Goal: Communication & Community: Participate in discussion

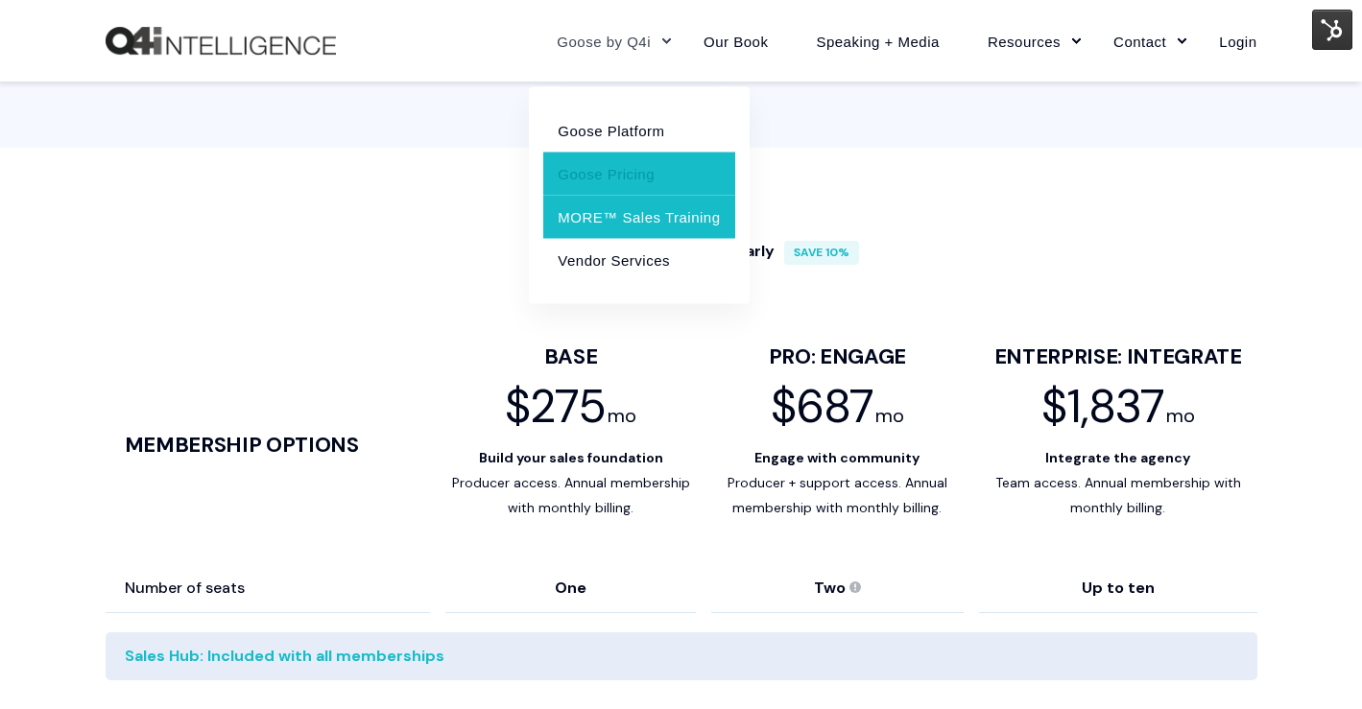
scroll to position [947, 0]
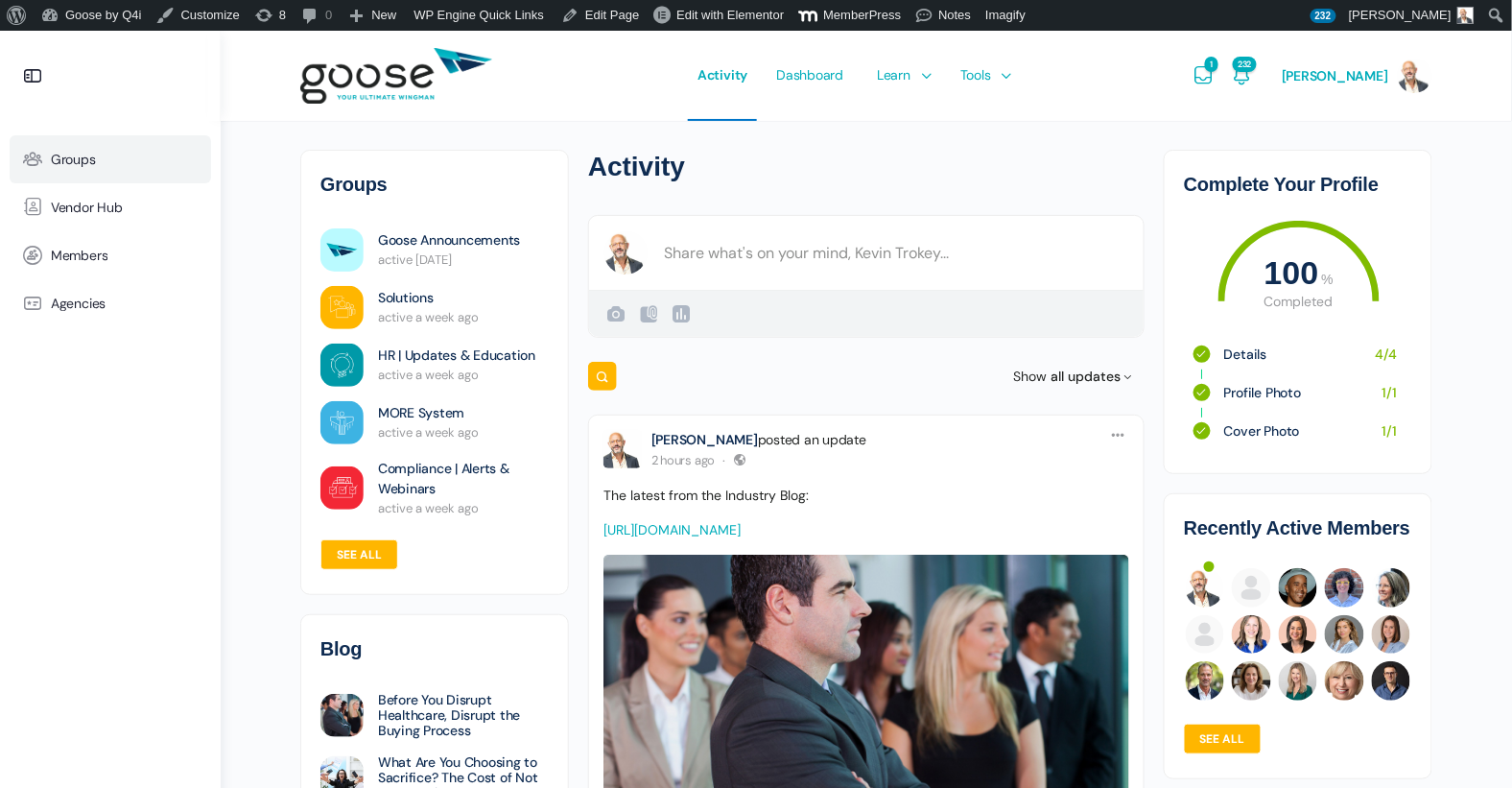
click at [52, 155] on icon at bounding box center [33, 159] width 46 height 23
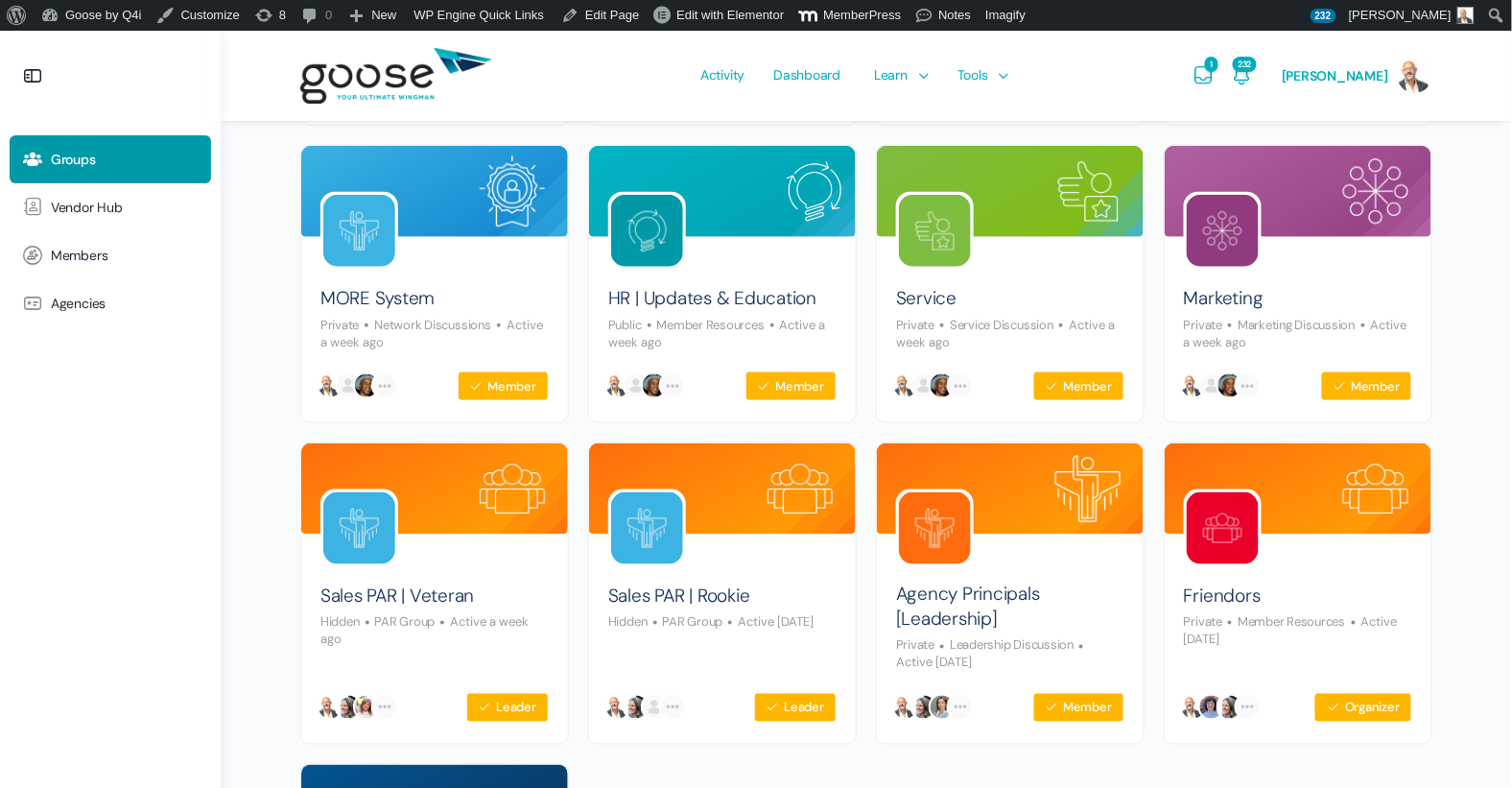
scroll to position [516, 0]
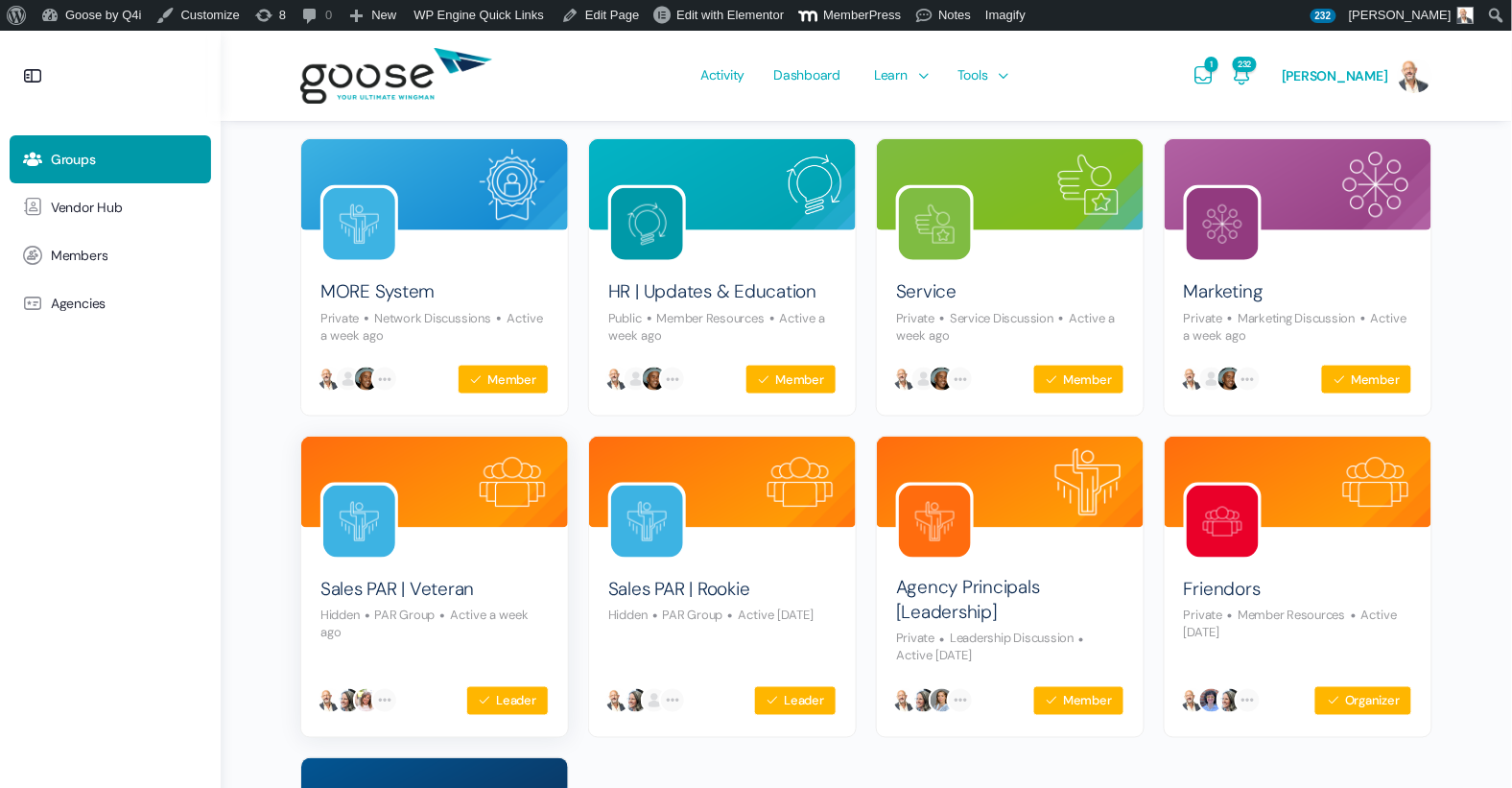
click at [378, 533] on img at bounding box center [359, 522] width 72 height 72
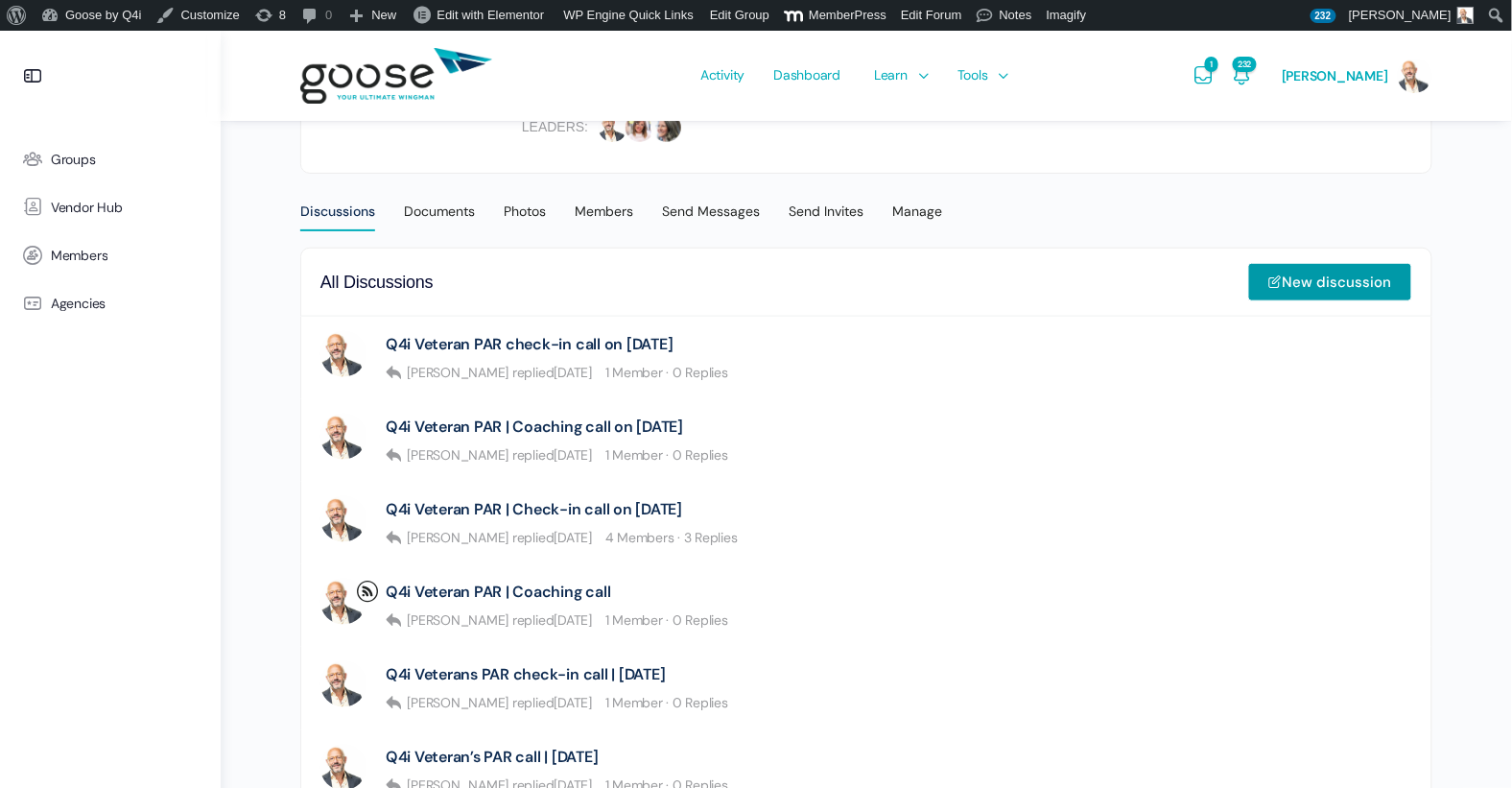
scroll to position [399, 0]
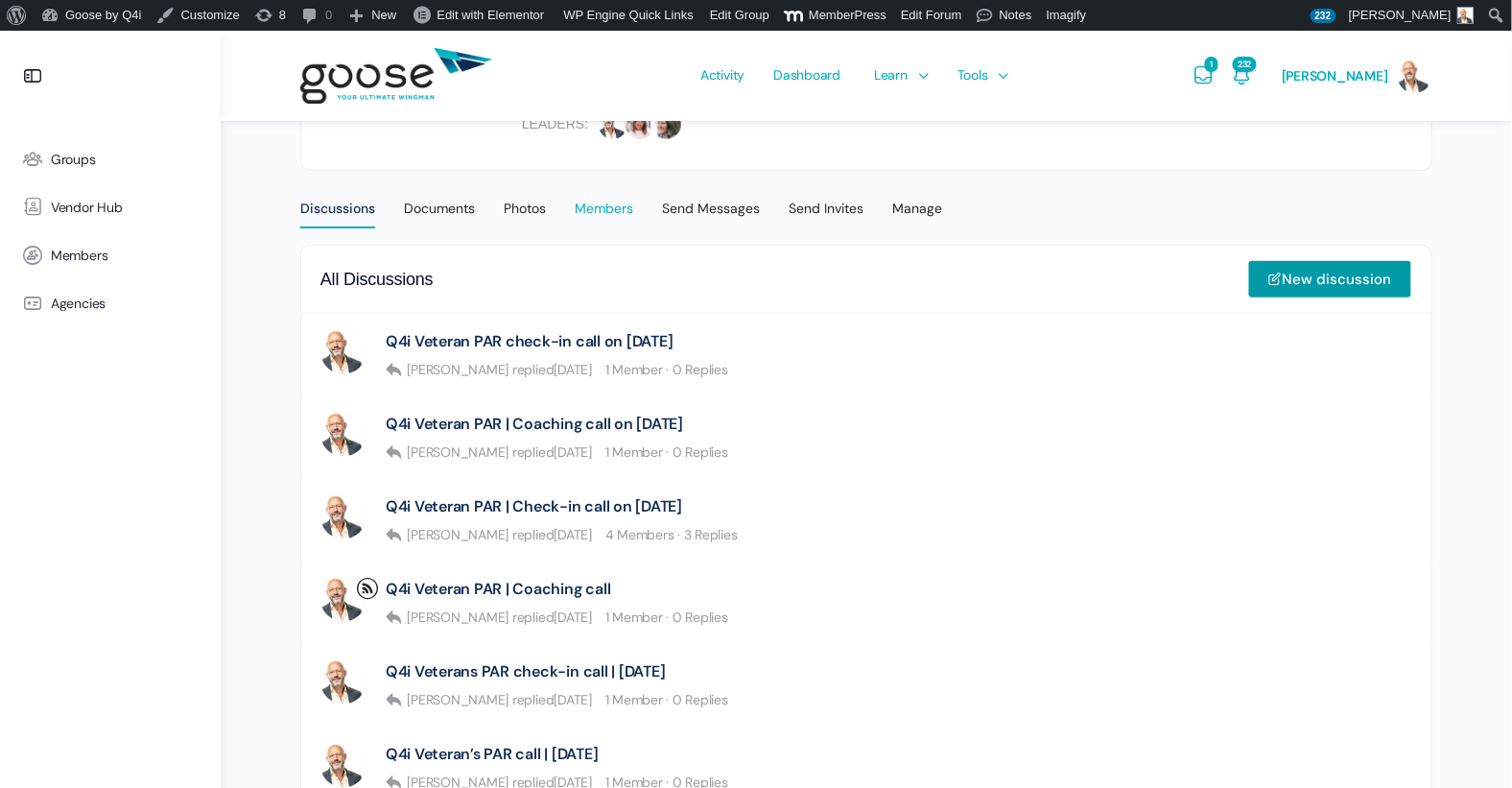
click at [598, 207] on div "Members" at bounding box center [604, 214] width 59 height 29
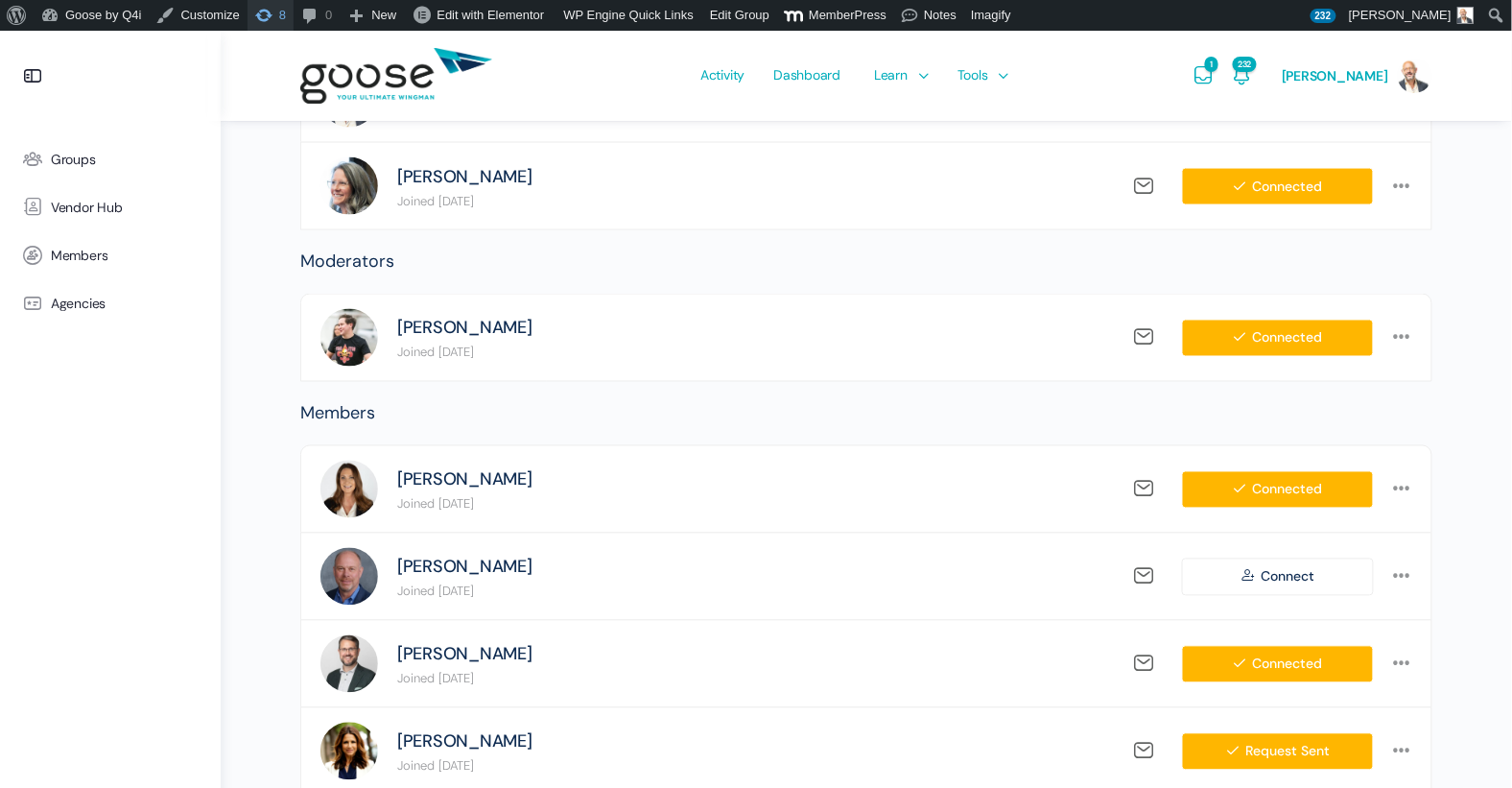
scroll to position [826, 0]
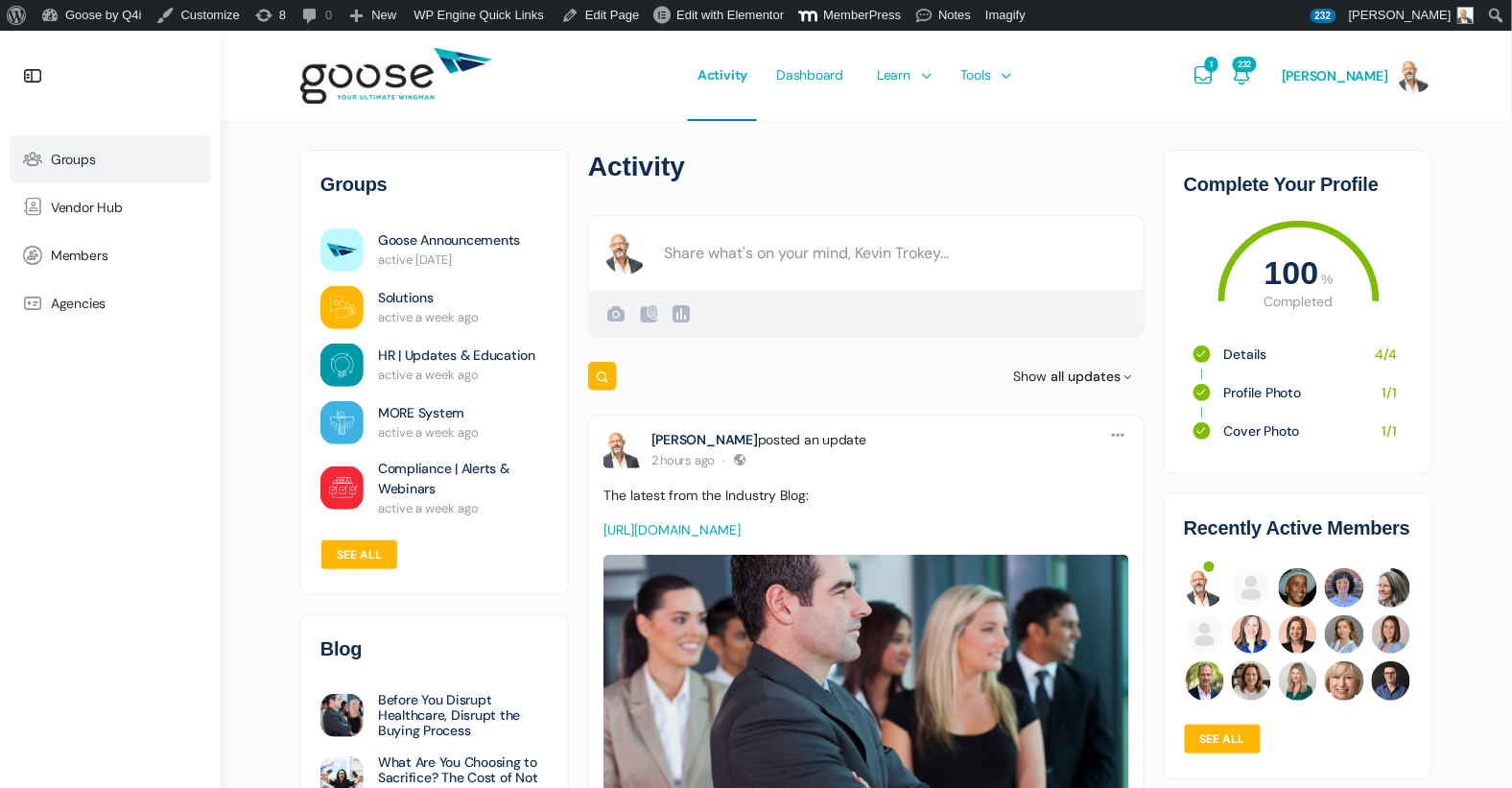
click at [64, 164] on span "Groups" at bounding box center [73, 160] width 45 height 16
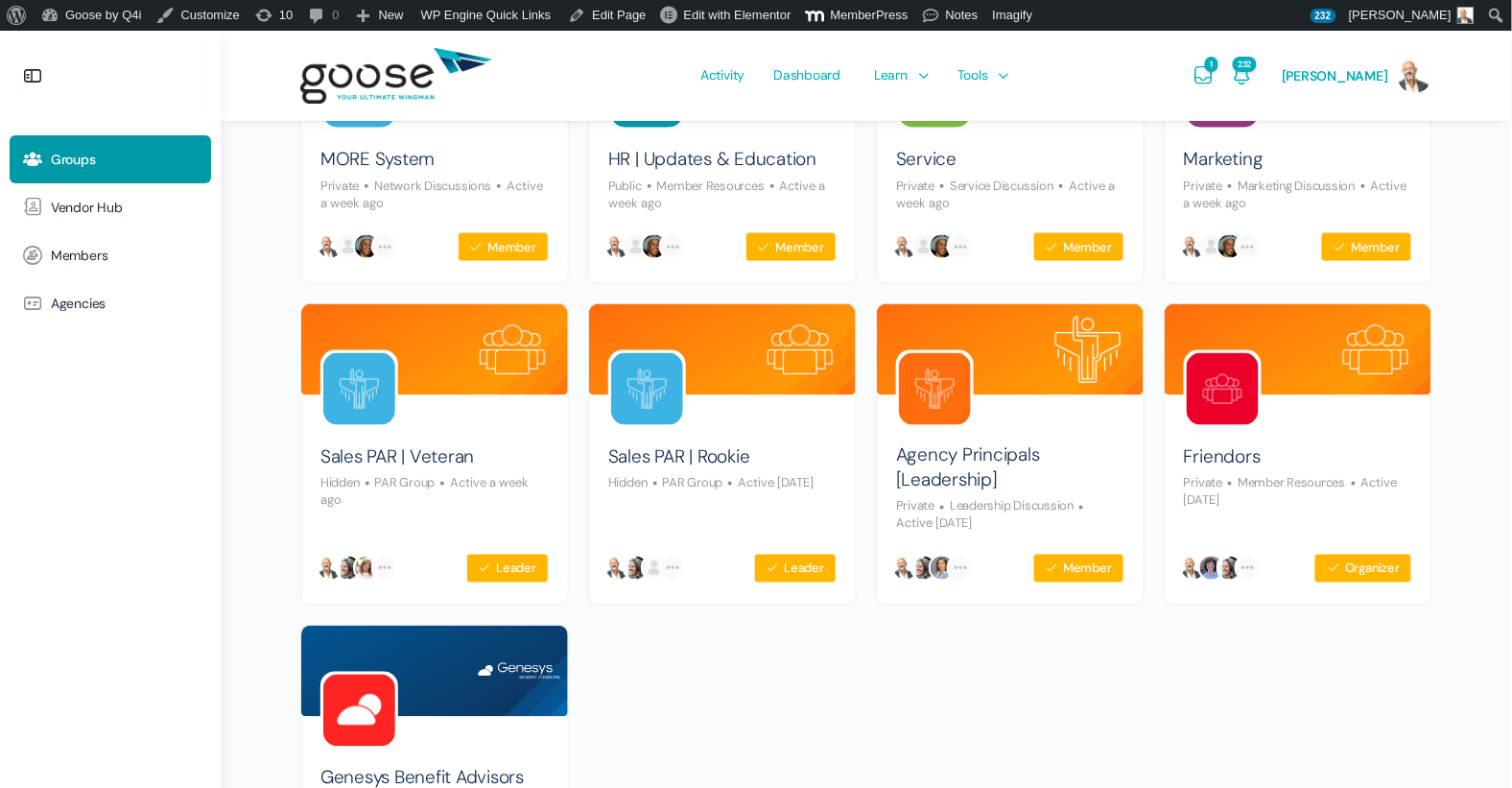
scroll to position [654, 0]
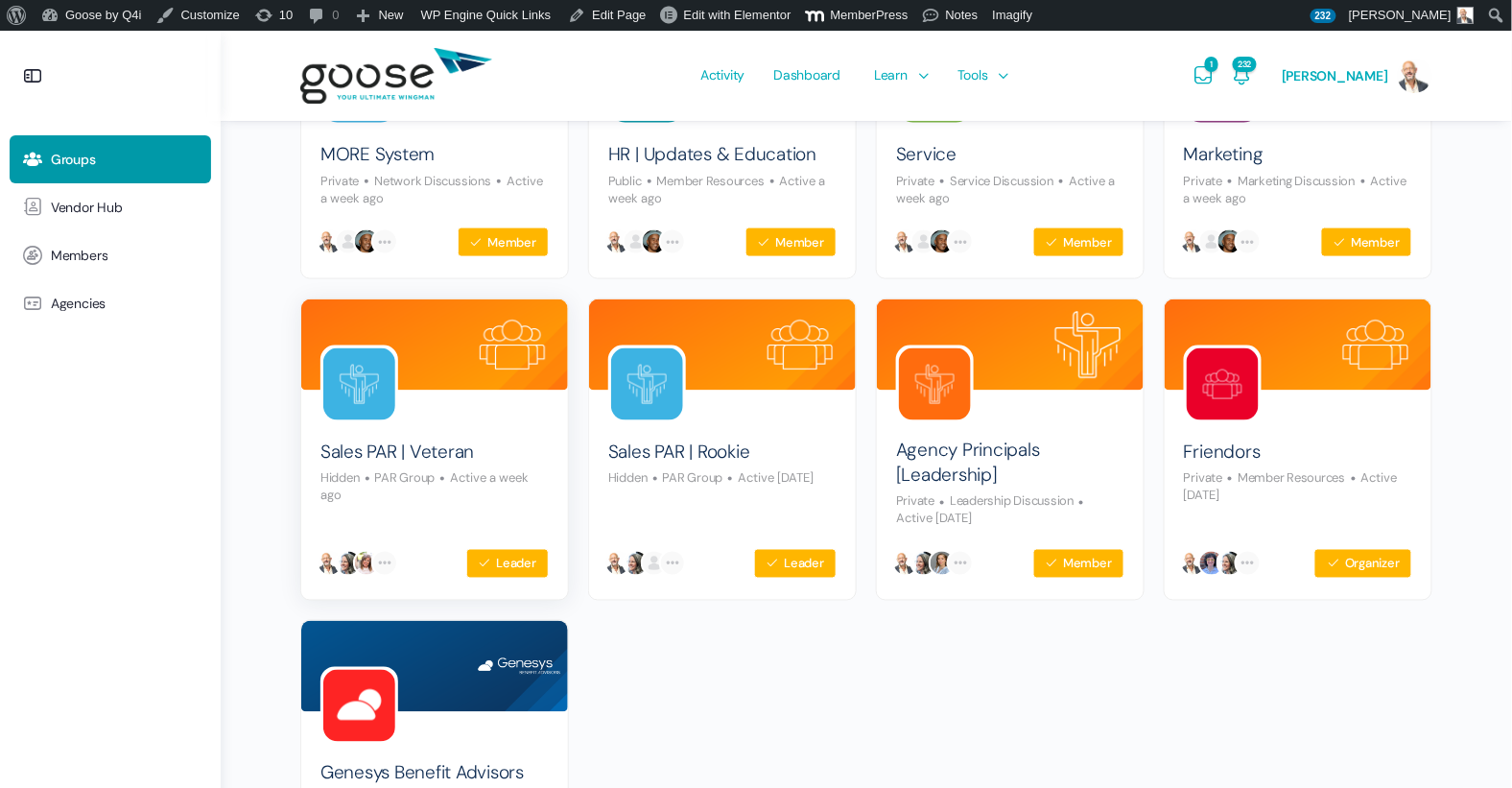
click at [356, 406] on img at bounding box center [359, 384] width 72 height 72
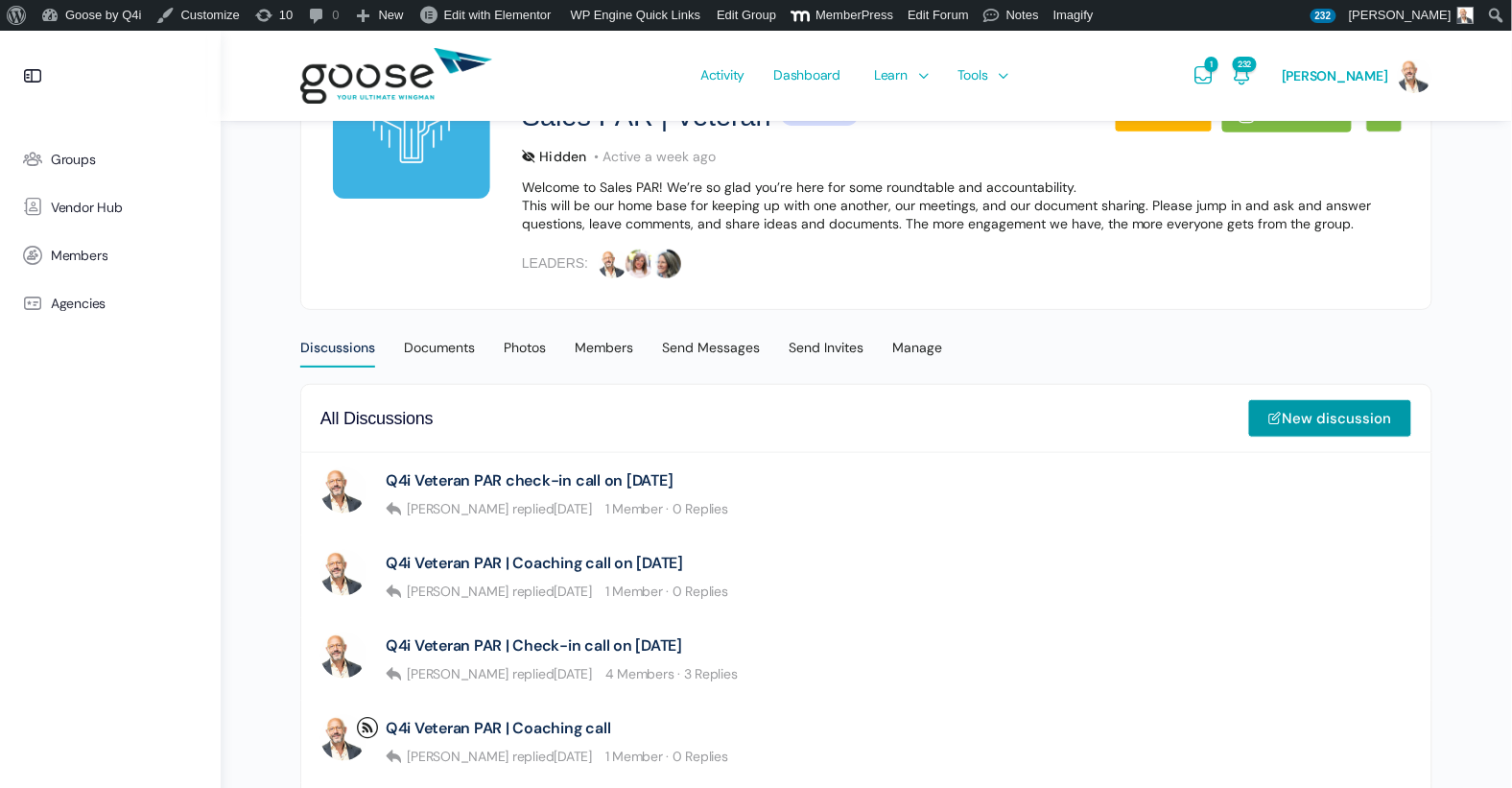
scroll to position [225, 0]
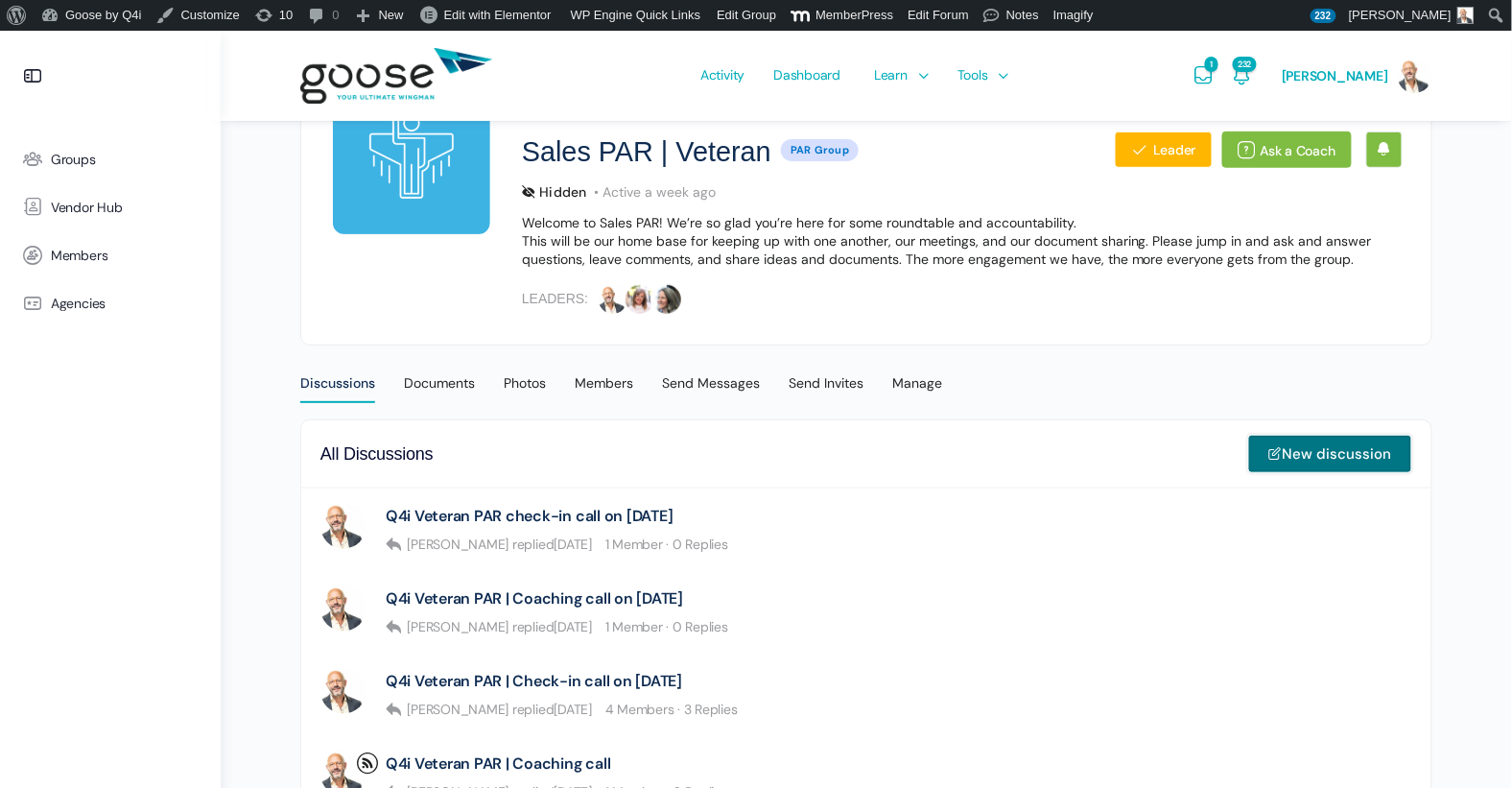
click at [1301, 440] on link "New discussion" at bounding box center [1331, 454] width 164 height 38
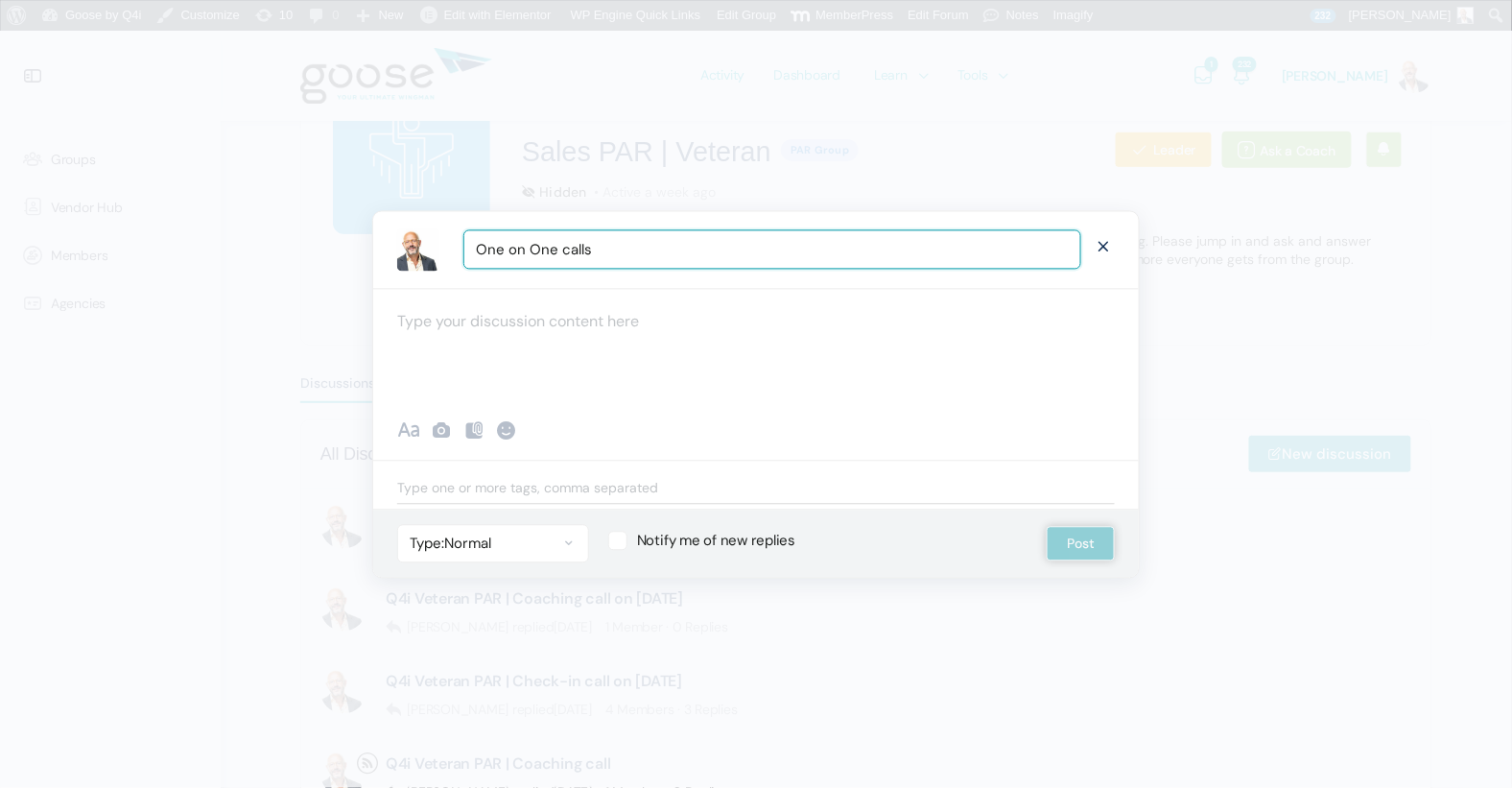
type input "One on One calls"
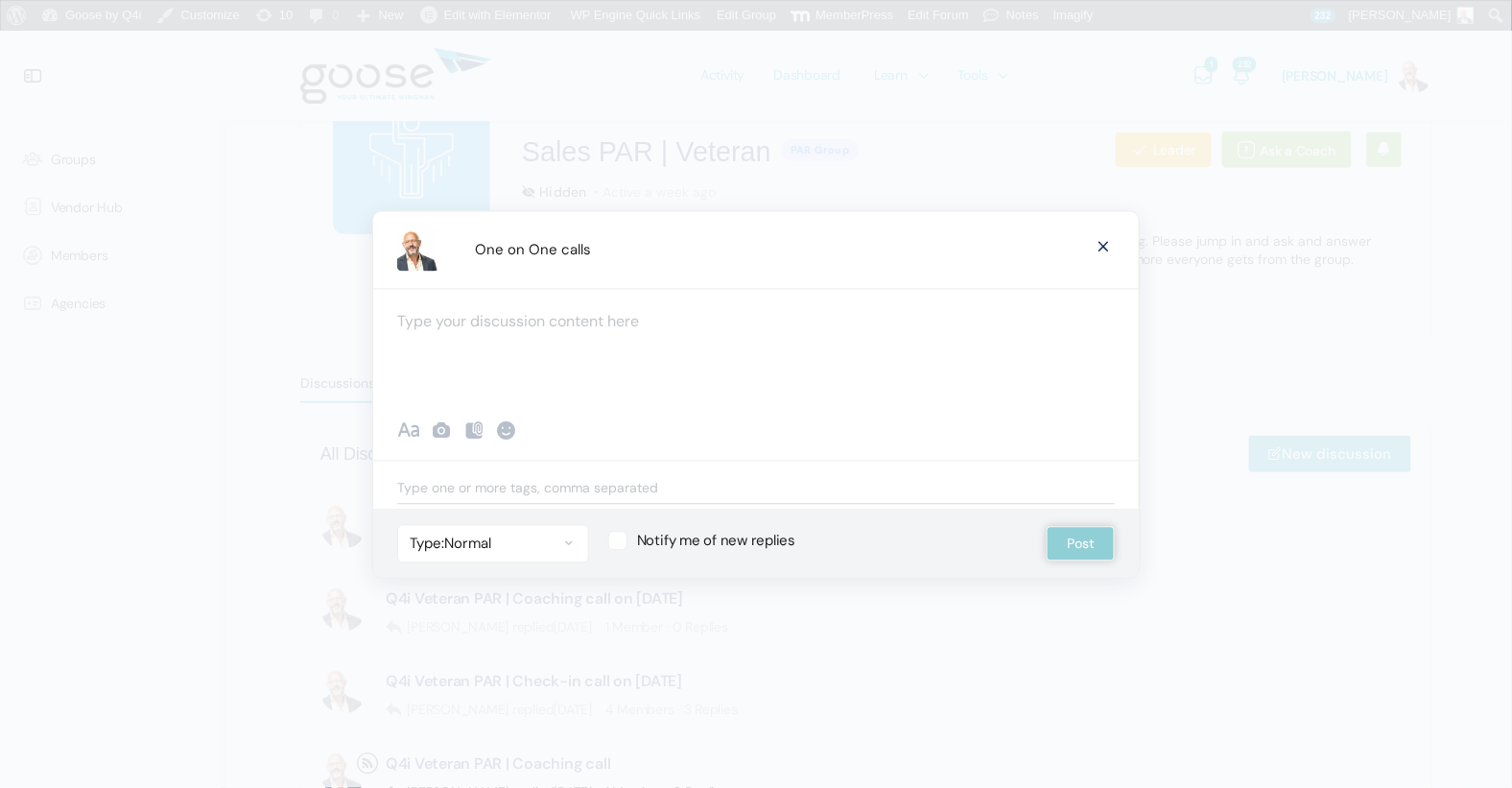
click at [520, 330] on div at bounding box center [756, 345] width 766 height 115
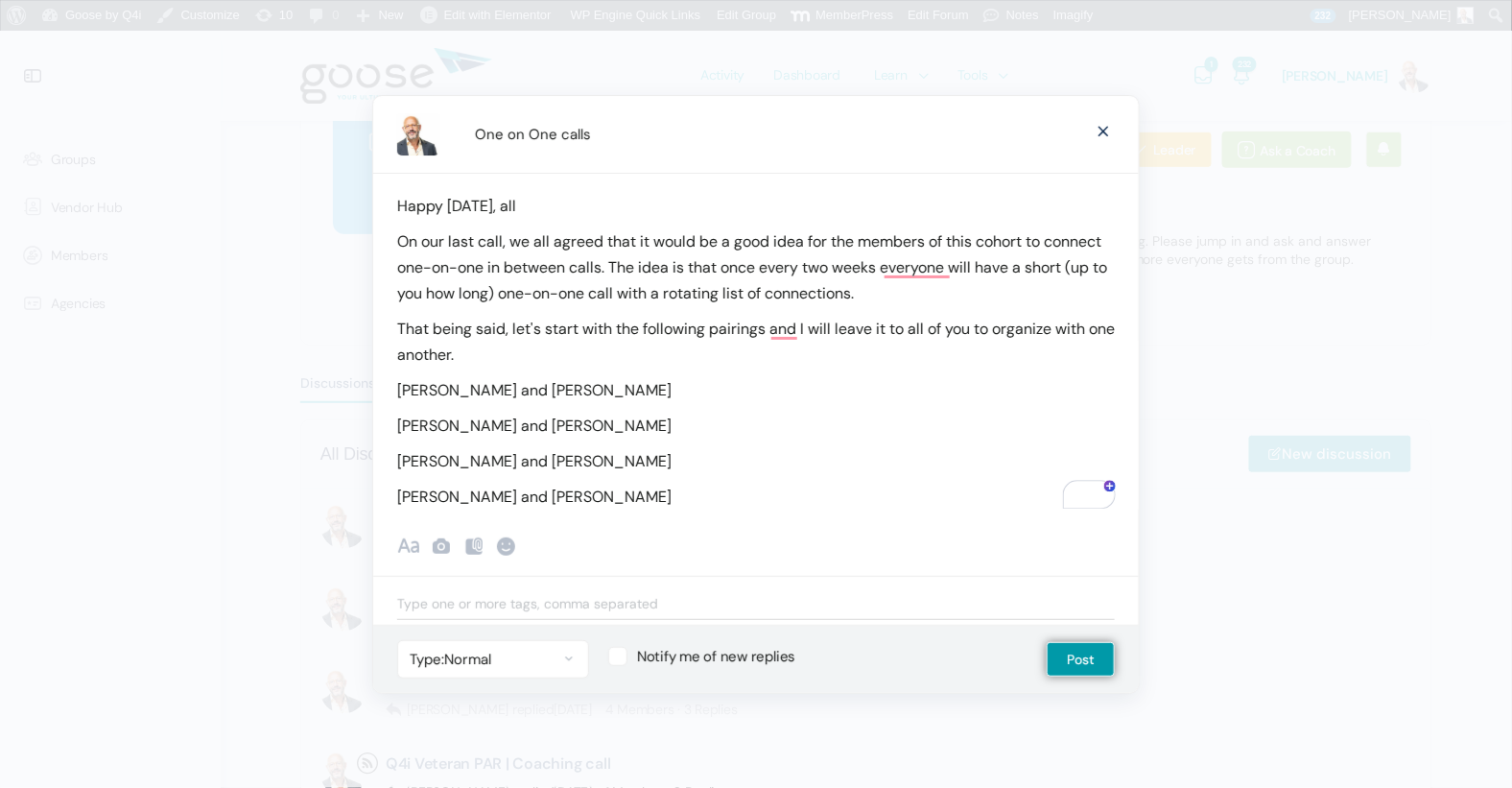
click at [521, 462] on p "Mark Forhan and Harlon Pickett" at bounding box center [756, 461] width 718 height 26
drag, startPoint x: 492, startPoint y: 492, endPoint x: 388, endPoint y: 492, distance: 104.6
click at [388, 492] on div "Happy Monday, all On our last call, we all agreed that it would be a good idea …" at bounding box center [756, 341] width 766 height 337
click at [748, 493] on p "Gerrit Moeller and Lindsay Clarke-Youngwerth" at bounding box center [756, 497] width 718 height 26
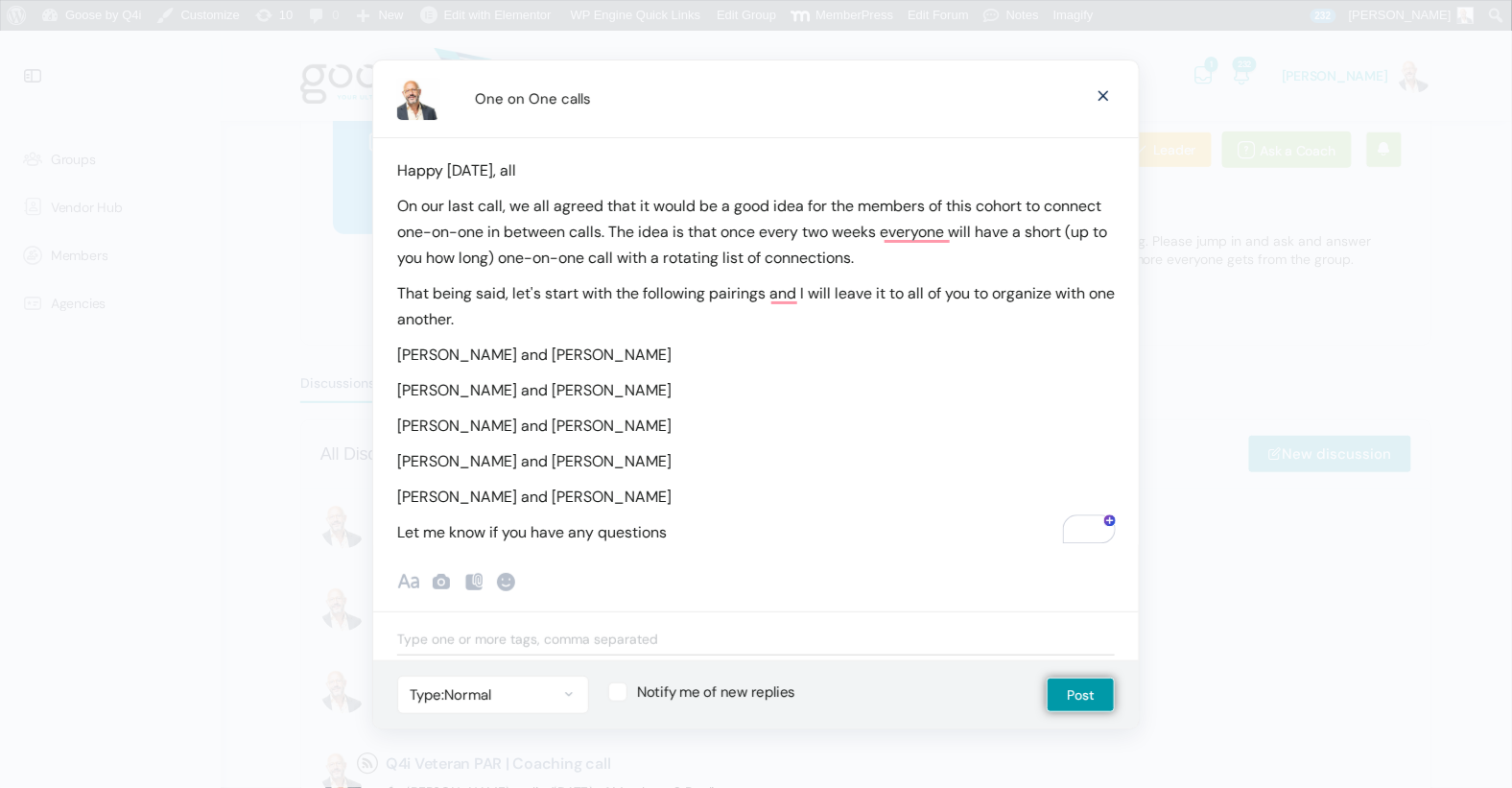
click at [393, 357] on div "Happy Monday, all On our last call, we all agreed that it would be a good idea …" at bounding box center [756, 341] width 766 height 408
click at [402, 464] on p "Gerrit Moeller and Lindsay Clarke-Youngwerth" at bounding box center [756, 461] width 718 height 26
click at [396, 500] on div "Happy Monday, all On our last call, we all agreed that it would be a good idea …" at bounding box center [756, 341] width 766 height 408
drag, startPoint x: 681, startPoint y: 533, endPoint x: 698, endPoint y: 534, distance: 16.3
click at [681, 533] on p "Let me know if you have any questions" at bounding box center [756, 532] width 718 height 26
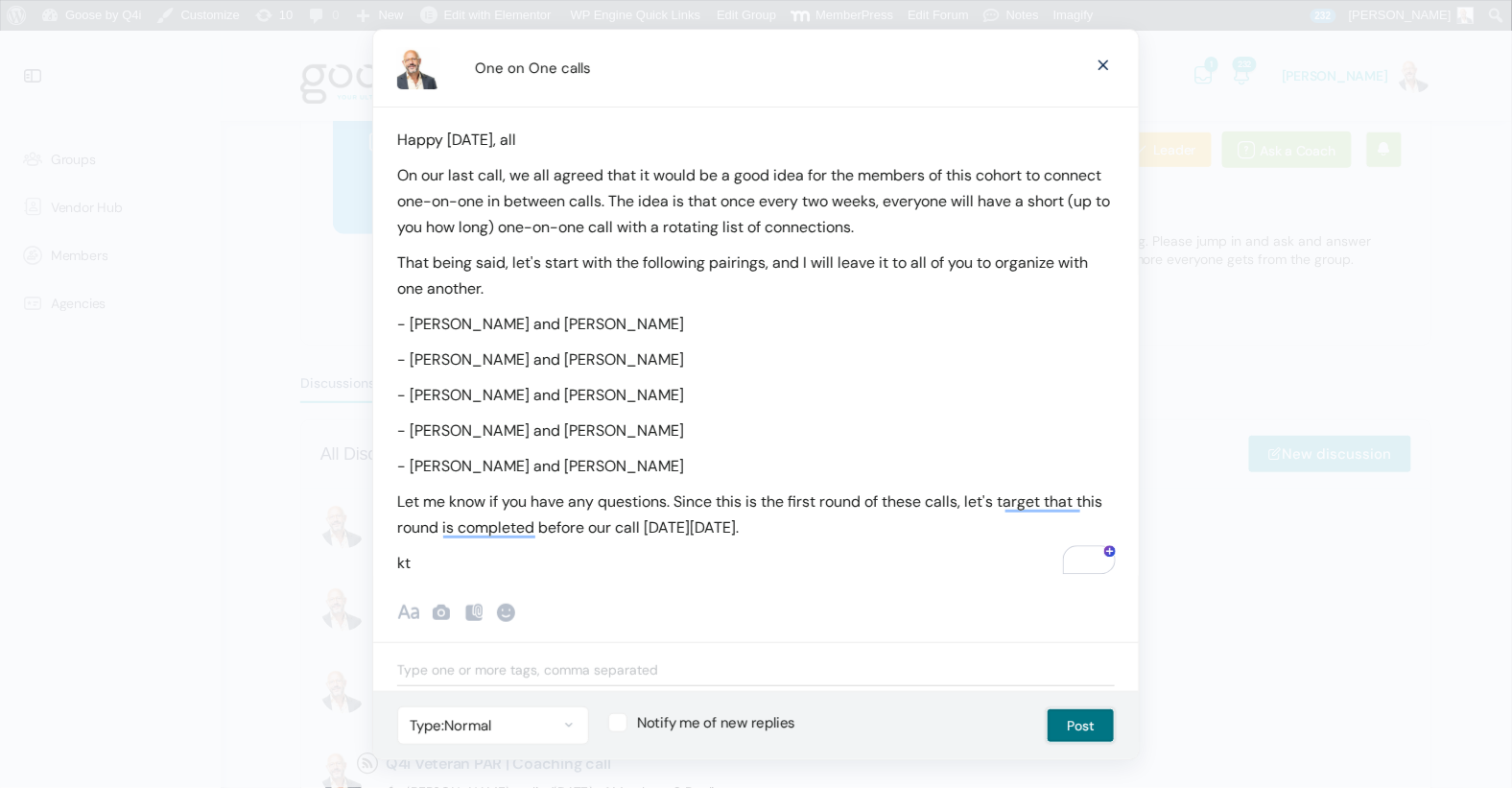
click at [1079, 726] on button "Post" at bounding box center [1081, 725] width 68 height 35
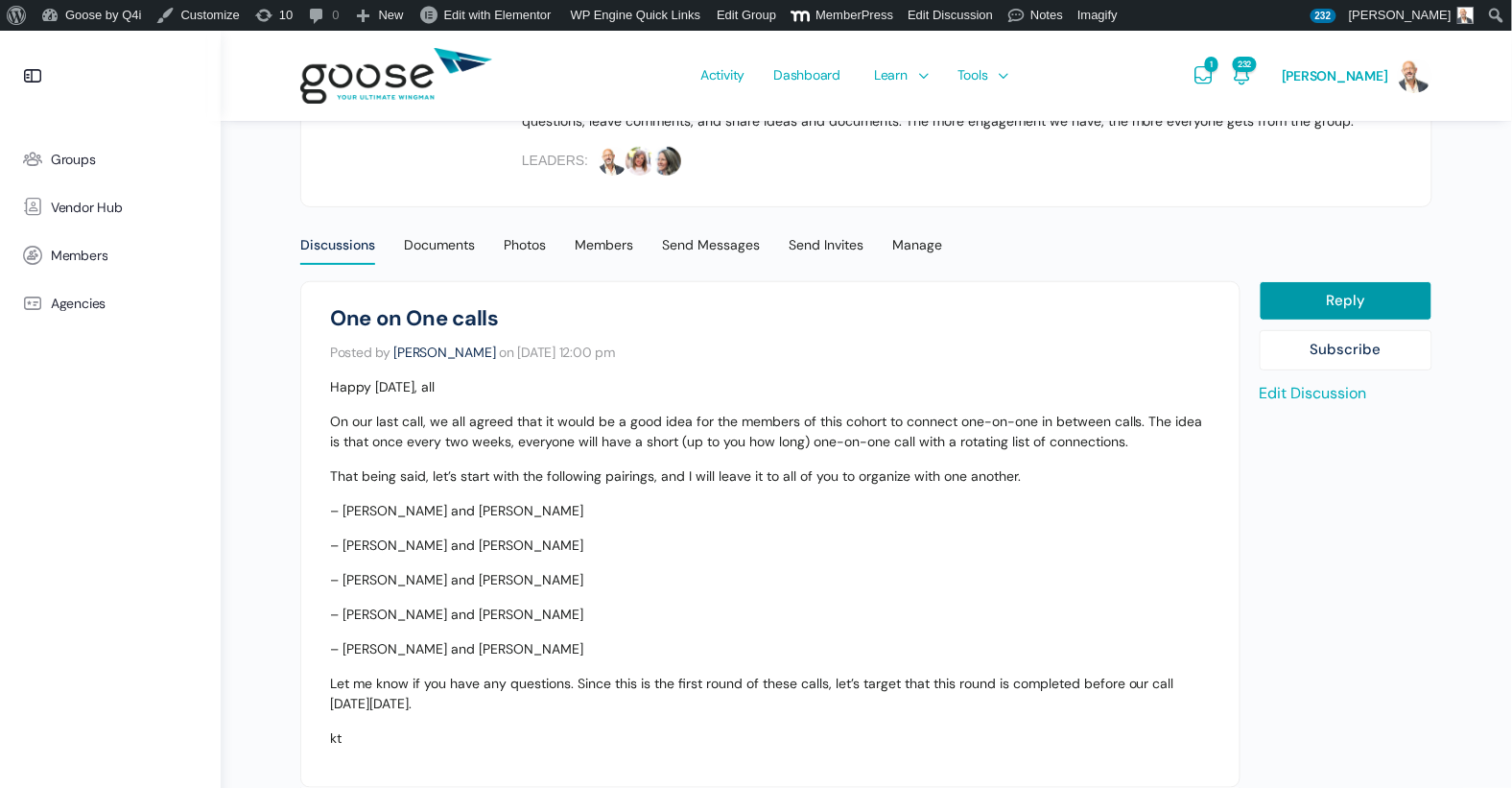
scroll to position [629, 0]
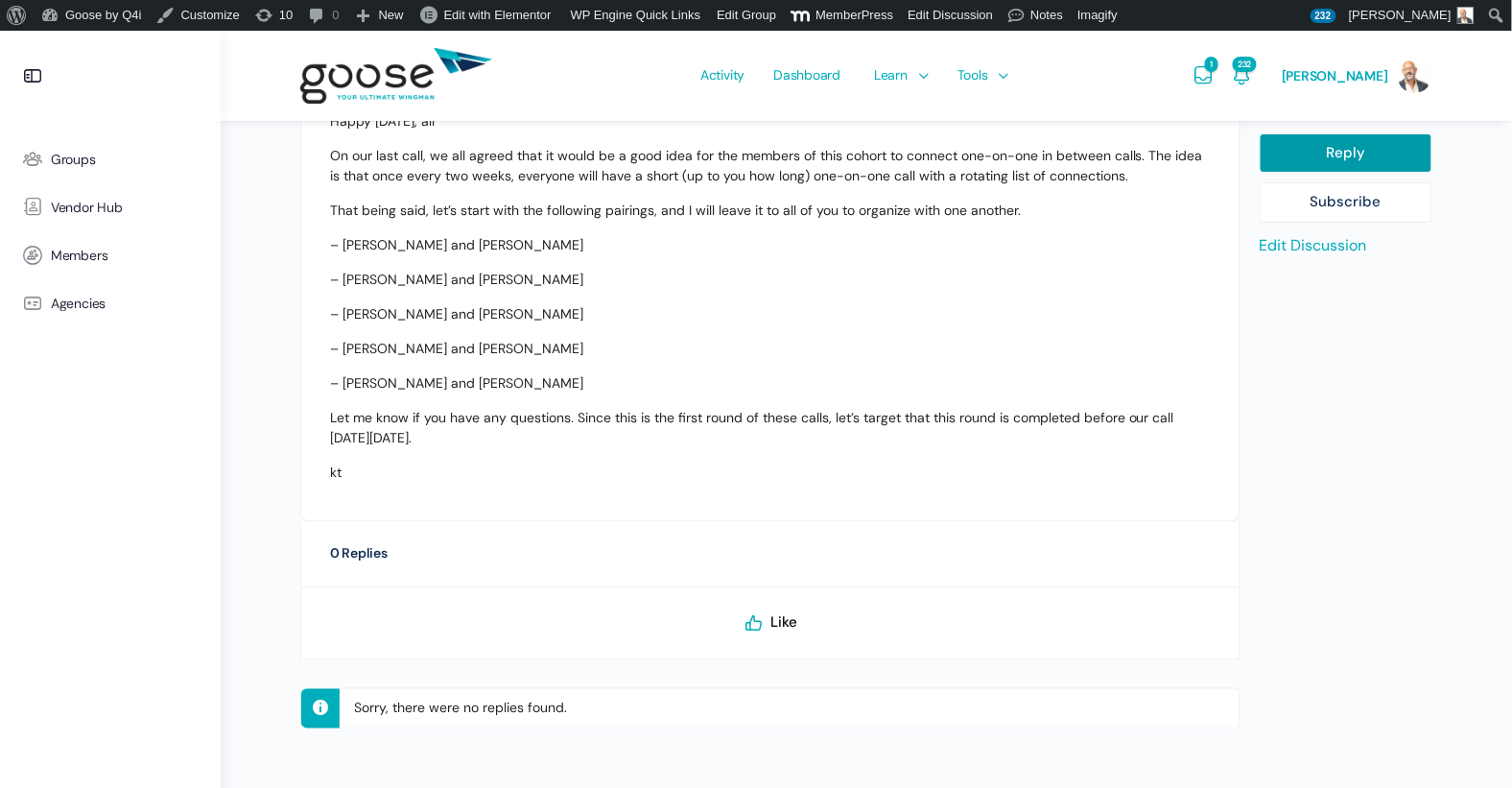
click at [611, 564] on li "0 Replies" at bounding box center [770, 554] width 940 height 65
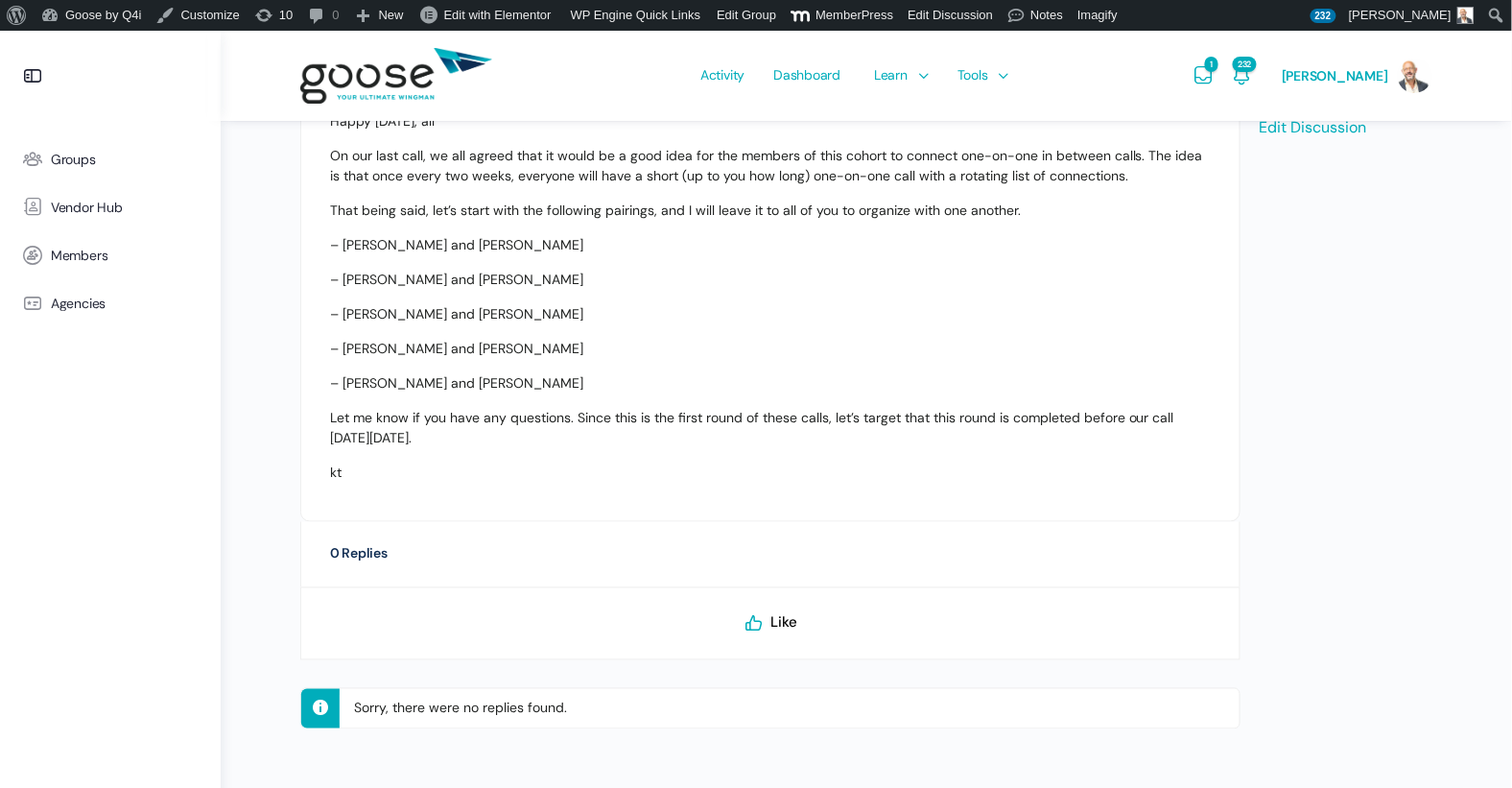
scroll to position [181, 0]
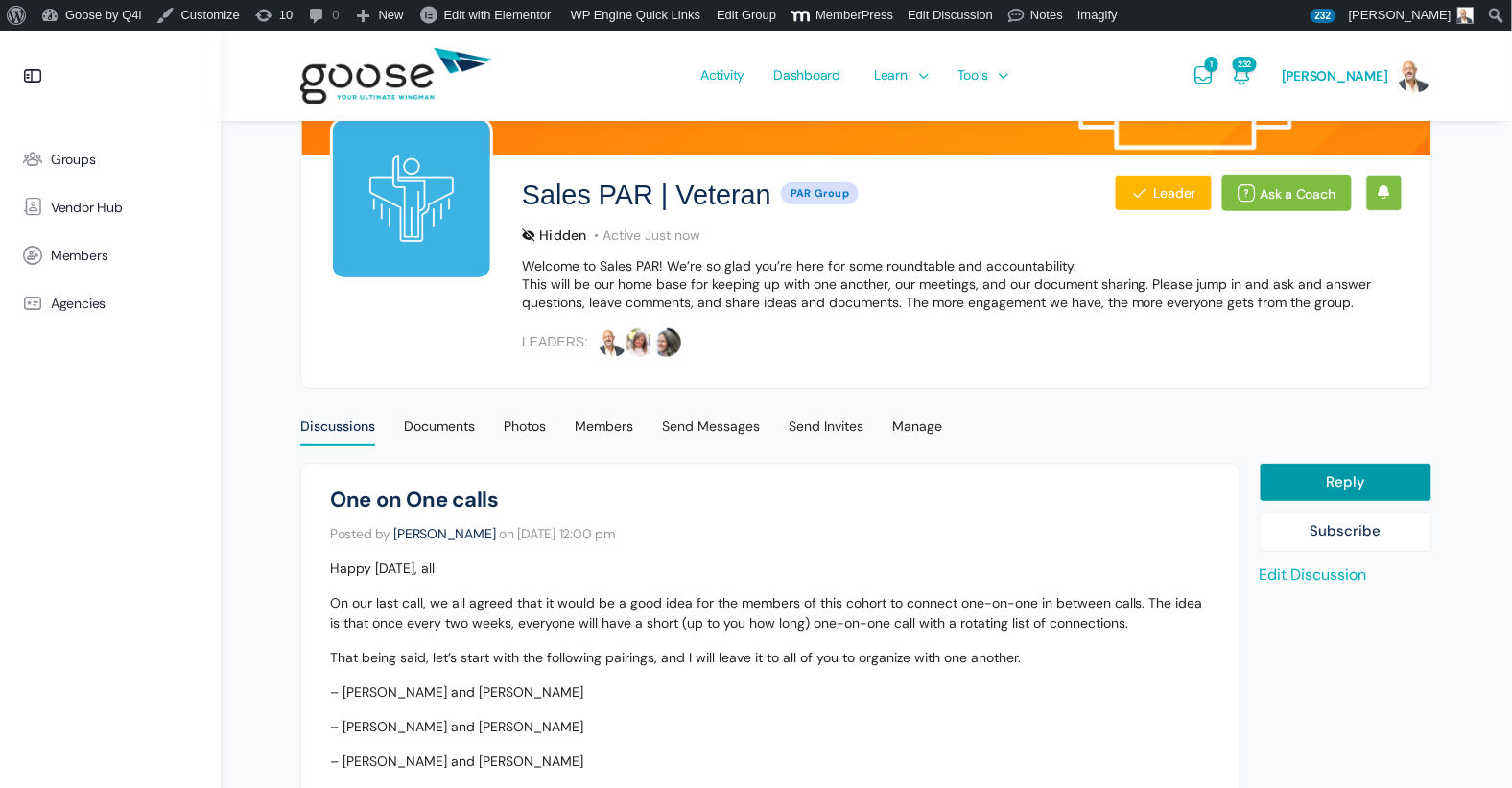
click at [1300, 571] on link "Edit Discussion" at bounding box center [1313, 574] width 107 height 20
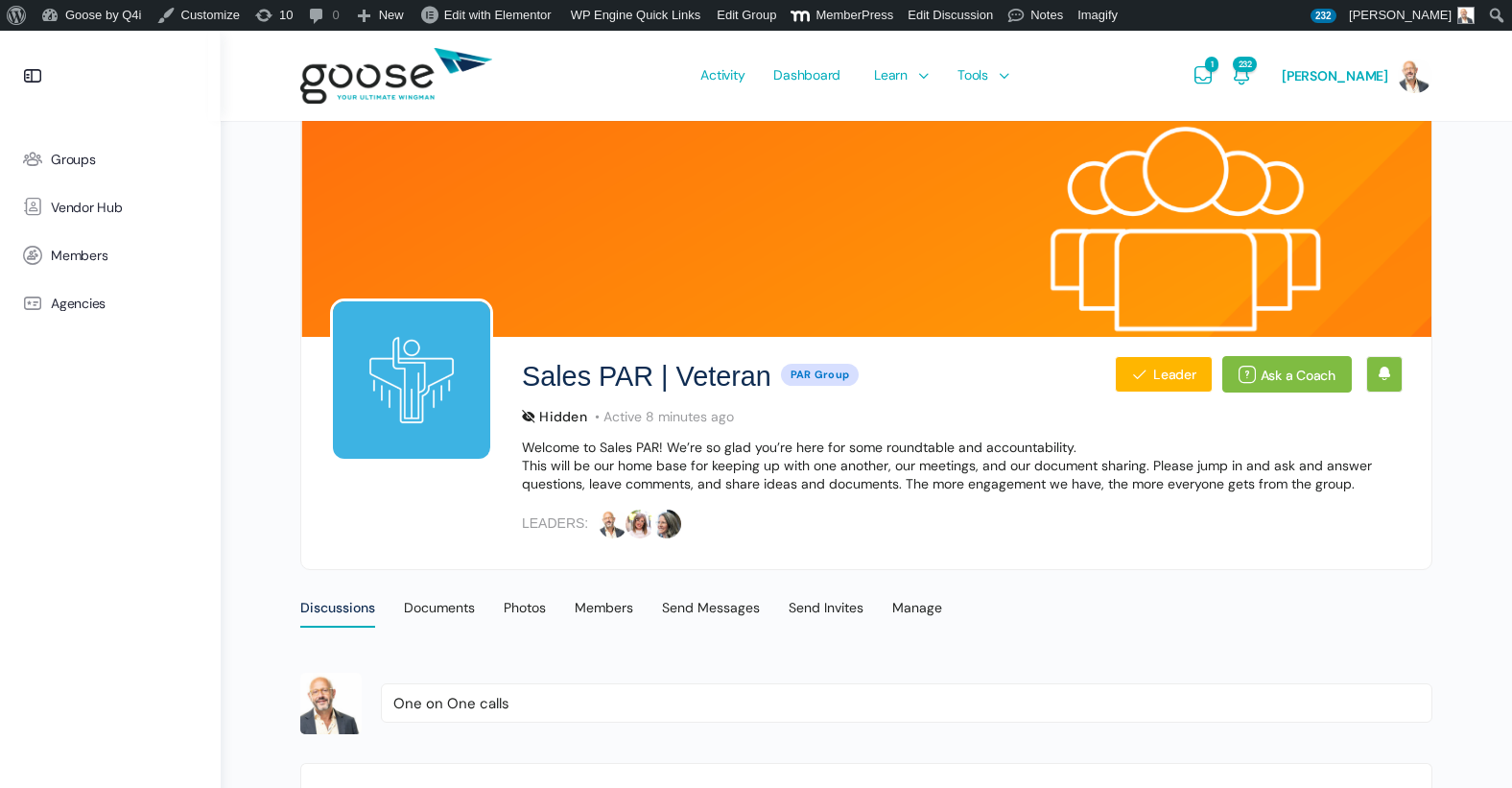
scroll to position [1014, 0]
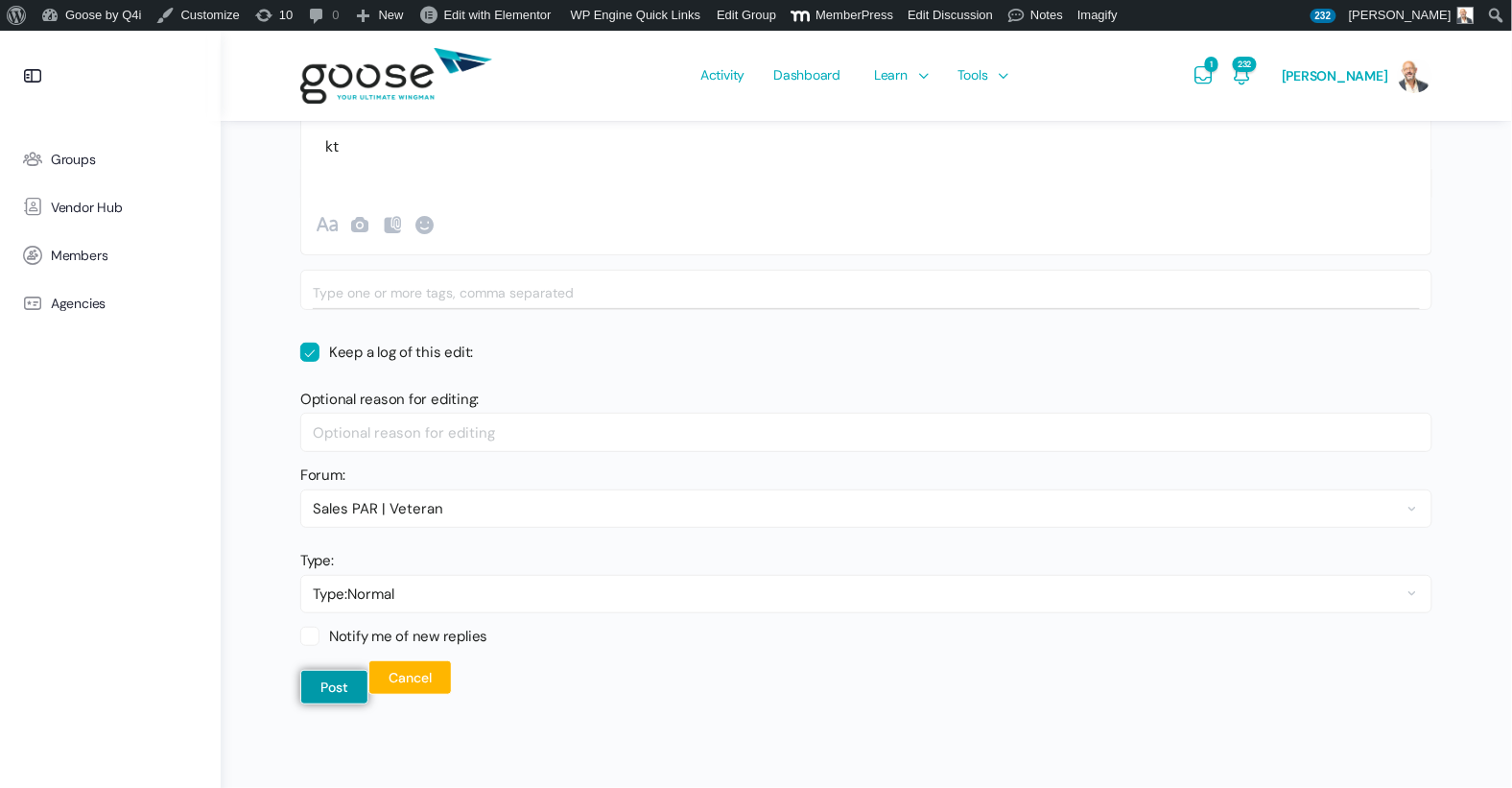
click at [430, 634] on label "Notify me of new replies" at bounding box center [393, 636] width 187 height 19
click at [313, 634] on input "Notify me of new replies" at bounding box center [306, 629] width 12 height 12
checkbox input "true"
click at [339, 692] on button "Post" at bounding box center [334, 687] width 68 height 35
